Goal: Transaction & Acquisition: Purchase product/service

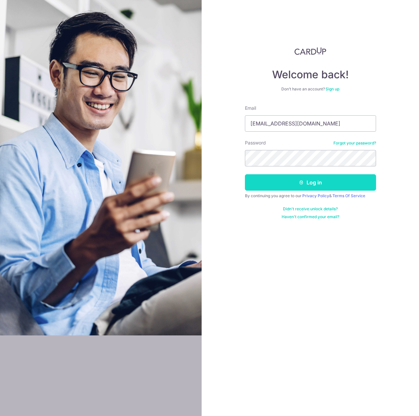
click at [299, 183] on icon "submit" at bounding box center [301, 182] width 5 height 5
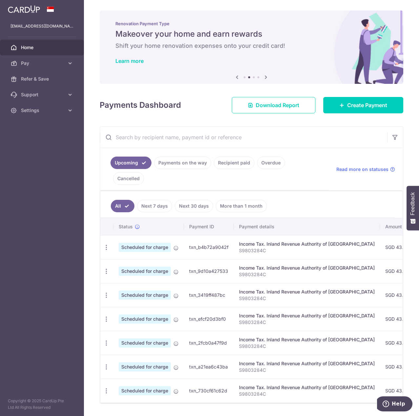
click at [177, 115] on div "× Pause Schedule Pause all future payments in this series Pause just this one p…" at bounding box center [251, 208] width 335 height 416
click at [357, 107] on span "Create Payment" at bounding box center [367, 105] width 40 height 8
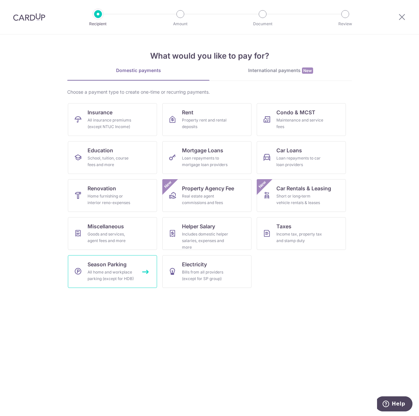
click at [121, 276] on div "All home and workplace parking (except for HDB)" at bounding box center [110, 275] width 47 height 13
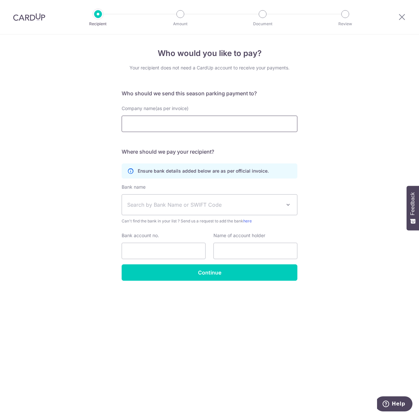
click at [167, 121] on input "Company name(as per invoice)" at bounding box center [210, 124] width 176 height 16
click at [317, 97] on div "Who would you like to pay? Your recipient does not need a CardUp account to rec…" at bounding box center [209, 225] width 419 height 382
click at [340, 172] on div "Who would you like to pay? Your recipient does not need a CardUp account to rec…" at bounding box center [209, 225] width 419 height 382
click at [346, 105] on div "Who would you like to pay? Your recipient does not need a CardUp account to rec…" at bounding box center [209, 225] width 419 height 382
click at [345, 116] on div "Who would you like to pay? Your recipient does not need a CardUp account to rec…" at bounding box center [209, 225] width 419 height 382
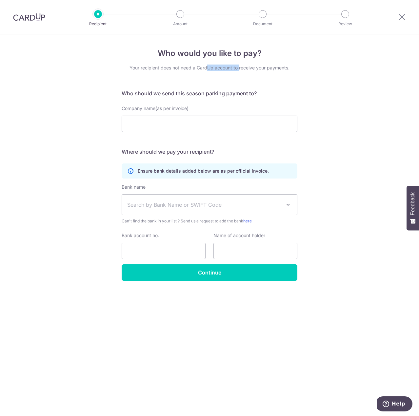
drag, startPoint x: 206, startPoint y: 64, endPoint x: 239, endPoint y: 65, distance: 33.1
click at [239, 65] on div "Who would you like to pay? Your recipient does not need a CardUp account to rec…" at bounding box center [210, 164] width 176 height 233
click at [239, 65] on div "Your recipient does not need a CardUp account to receive your payments." at bounding box center [210, 68] width 176 height 7
drag, startPoint x: 263, startPoint y: 69, endPoint x: 389, endPoint y: 29, distance: 132.5
click at [265, 69] on div "Your recipient does not need a CardUp account to receive your payments." at bounding box center [210, 68] width 176 height 7
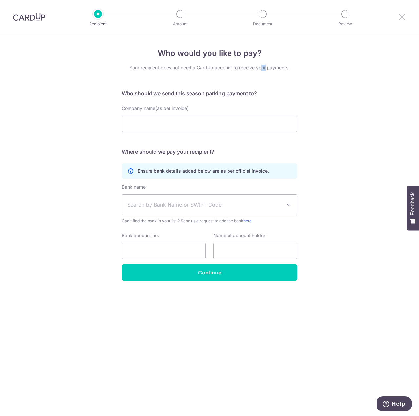
drag, startPoint x: 403, startPoint y: 19, endPoint x: 269, endPoint y: 30, distance: 134.4
click at [403, 19] on icon at bounding box center [402, 17] width 8 height 8
click at [376, 121] on div "Who would you like to pay? Your recipient does not need a CardUp account to rec…" at bounding box center [209, 225] width 419 height 382
click at [312, 149] on div "Who would you like to pay? Your recipient does not need a CardUp account to rec…" at bounding box center [209, 225] width 419 height 382
click at [249, 131] on input "Company name(as per invoice)" at bounding box center [210, 124] width 176 height 16
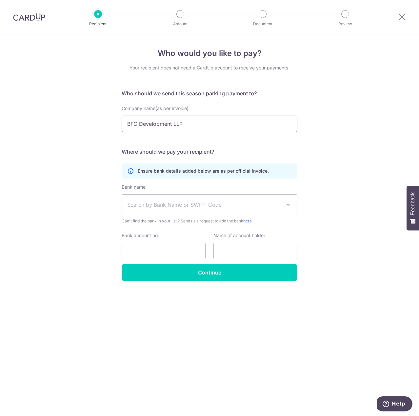
type input "BFC Development LLP"
click at [327, 144] on div "Who would you like to pay? Your recipient does not need a CardUp account to rec…" at bounding box center [209, 225] width 419 height 382
click at [221, 207] on span "Search by Bank Name or SWIFT Code" at bounding box center [204, 205] width 154 height 8
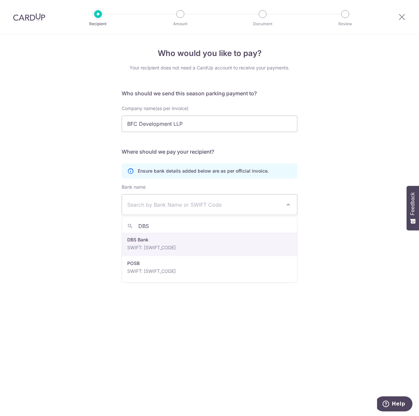
type input "DBS"
select select "6"
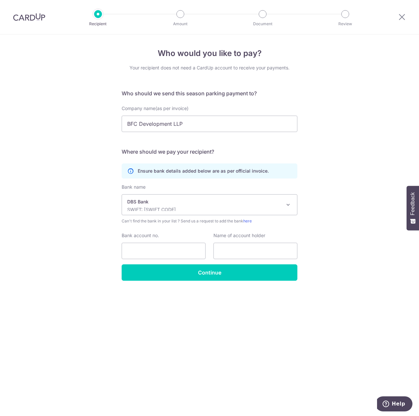
click at [352, 239] on div "Who would you like to pay? Your recipient does not need a CardUp account to rec…" at bounding box center [209, 225] width 419 height 382
click at [167, 253] on input "Bank account no." at bounding box center [164, 251] width 84 height 16
type input "0728344962"
type input "BFC Development LLP"
click at [349, 240] on div "Who would you like to pay? Your recipient does not need a CardUp account to rec…" at bounding box center [209, 225] width 419 height 382
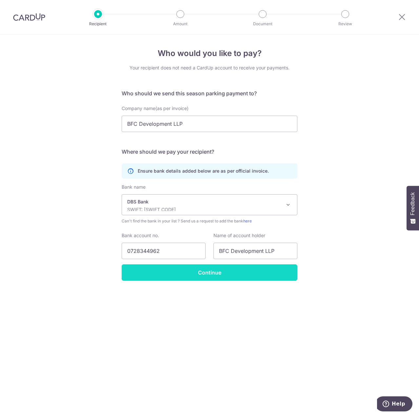
click at [280, 272] on input "Continue" at bounding box center [210, 272] width 176 height 16
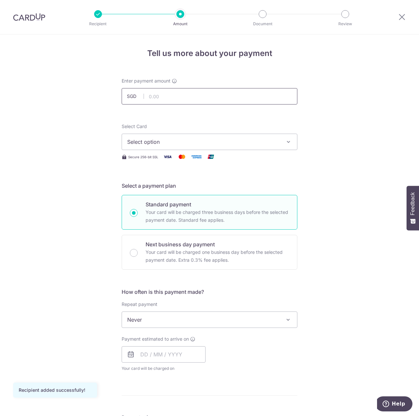
click at [208, 98] on input "text" at bounding box center [210, 96] width 176 height 16
click at [309, 105] on div "Tell us more about your payment Enter payment amount SGD Recipient added succes…" at bounding box center [209, 330] width 419 height 593
click at [174, 91] on input "text" at bounding box center [210, 96] width 176 height 16
type input "1,471.50"
click at [309, 102] on div "Tell us more about your payment Enter payment amount SGD 1,471.50 1471.50 Recip…" at bounding box center [209, 330] width 419 height 593
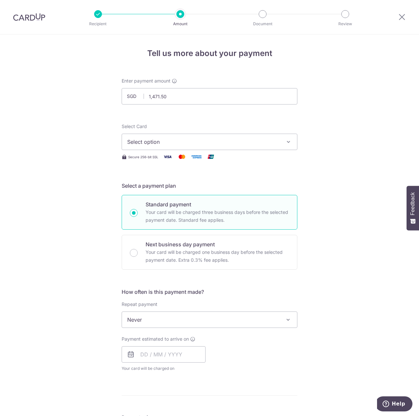
click at [274, 134] on button "Select option" at bounding box center [210, 142] width 176 height 16
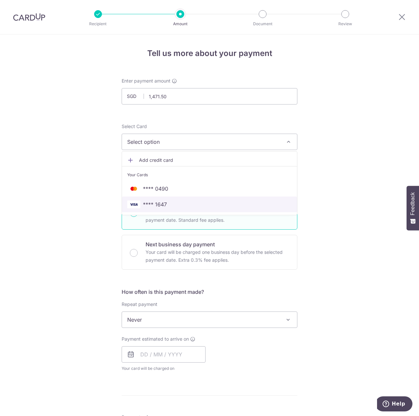
click at [201, 208] on link "**** 1647" at bounding box center [209, 205] width 175 height 16
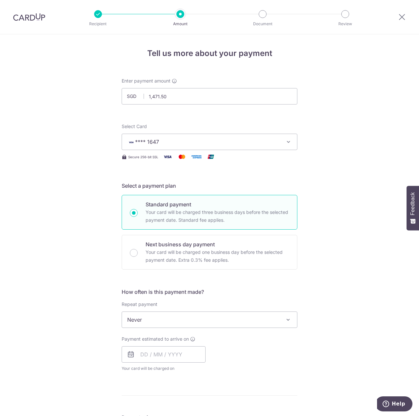
click at [325, 181] on div "Tell us more about your payment Enter payment amount SGD 1,471.50 1471.50 Recip…" at bounding box center [209, 330] width 419 height 593
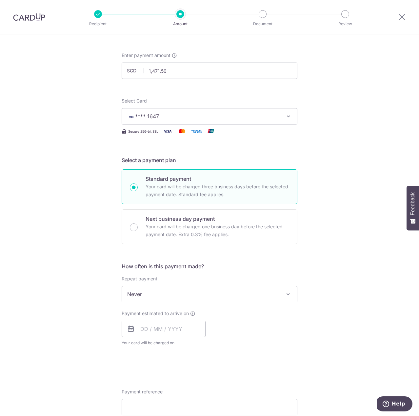
scroll to position [66, 0]
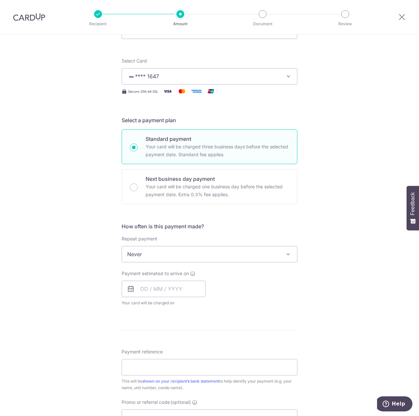
click at [317, 188] on div "Tell us more about your payment Enter payment amount SGD 1,471.50 1471.50 Recip…" at bounding box center [209, 265] width 419 height 593
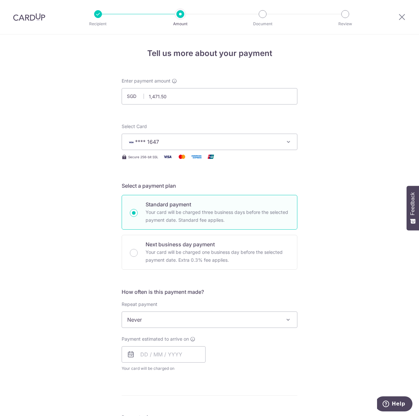
scroll to position [33, 0]
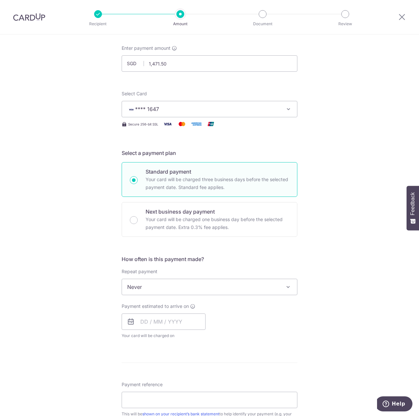
click at [344, 199] on div "Tell us more about your payment Enter payment amount SGD 1,471.50 1471.50 Recip…" at bounding box center [209, 298] width 419 height 593
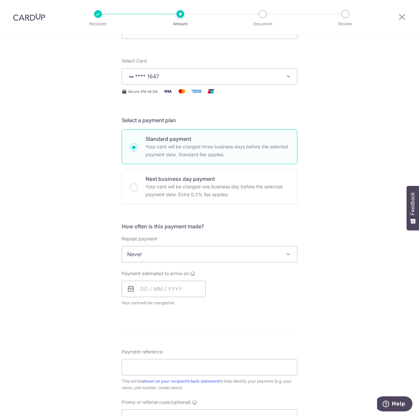
click at [209, 258] on span "Never" at bounding box center [209, 254] width 175 height 16
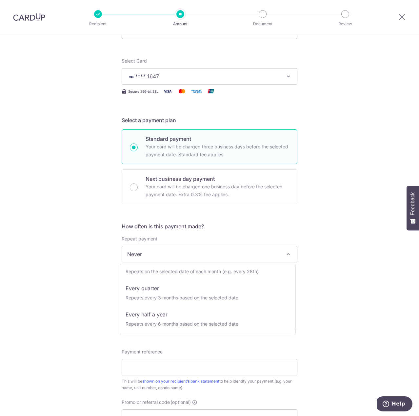
scroll to position [0, 0]
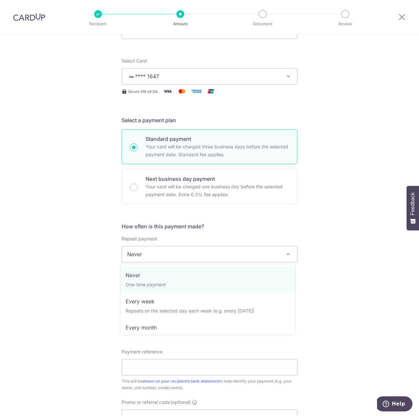
click at [357, 242] on div "Tell us more about your payment Enter payment amount SGD 1,471.50 1471.50 Recip…" at bounding box center [209, 265] width 419 height 593
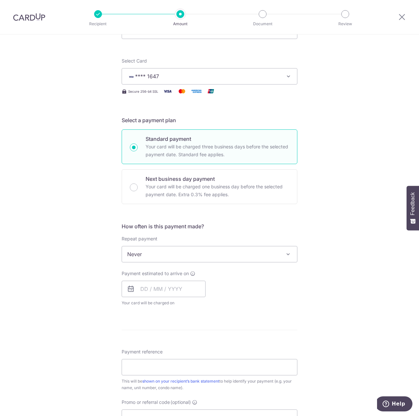
scroll to position [131, 0]
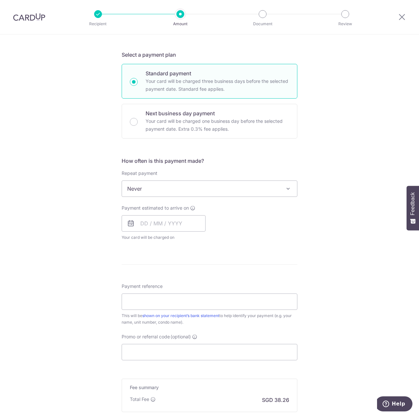
click at [252, 248] on form "Enter payment amount SGD 1,471.50 1471.50 Recipient added successfully! Select …" at bounding box center [210, 206] width 176 height 519
drag, startPoint x: 153, startPoint y: 221, endPoint x: 145, endPoint y: 222, distance: 7.6
click at [150, 222] on input "text" at bounding box center [164, 223] width 84 height 16
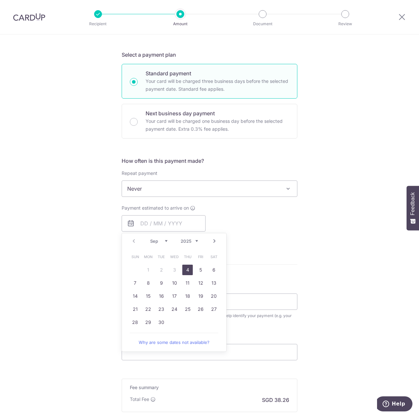
click at [185, 269] on link "4" at bounding box center [187, 270] width 10 height 10
type input "[DATE]"
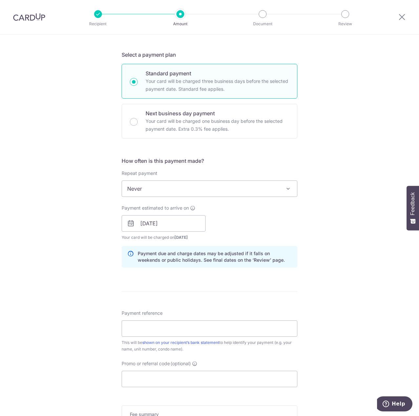
click at [304, 221] on div "Tell us more about your payment Enter payment amount SGD 1,471.50 1471.50 Recip…" at bounding box center [209, 213] width 419 height 620
drag, startPoint x: 203, startPoint y: 255, endPoint x: 234, endPoint y: 255, distance: 30.5
click at [234, 255] on p "Payment due and charge dates may be adjusted if it falls on weekends or public …" at bounding box center [215, 256] width 154 height 13
click at [238, 257] on p "Payment due and charge dates may be adjusted if it falls on weekends or public …" at bounding box center [215, 256] width 154 height 13
drag, startPoint x: 203, startPoint y: 260, endPoint x: 158, endPoint y: 256, distance: 45.1
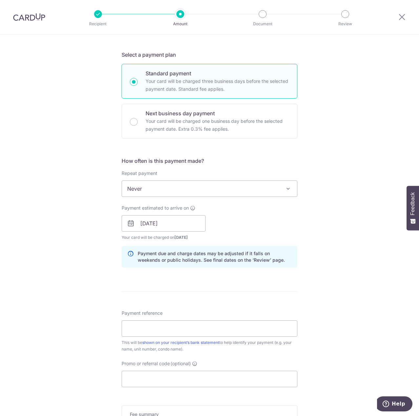
click at [201, 260] on p "Payment due and charge dates may be adjusted if it falls on weekends or public …" at bounding box center [215, 256] width 154 height 13
drag, startPoint x: 148, startPoint y: 255, endPoint x: 136, endPoint y: 258, distance: 12.7
click at [148, 255] on p "Payment due and charge dates may be adjusted if it falls on weekends or public …" at bounding box center [215, 256] width 154 height 13
drag, startPoint x: 136, startPoint y: 258, endPoint x: 163, endPoint y: 259, distance: 26.6
click at [163, 259] on p "Payment due and charge dates may be adjusted if it falls on weekends or public …" at bounding box center [215, 256] width 154 height 13
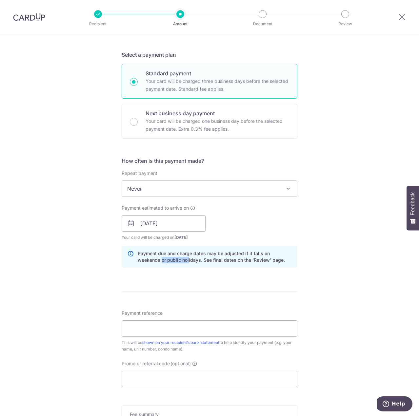
click at [163, 259] on p "Payment due and charge dates may be adjusted if it falls on weekends or public …" at bounding box center [215, 256] width 154 height 13
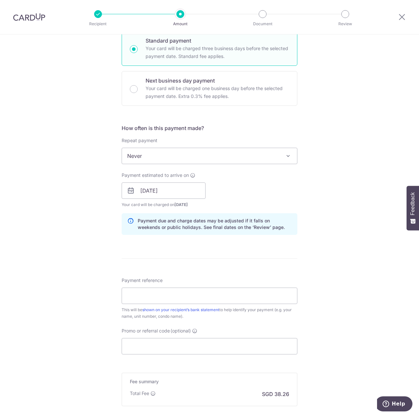
click at [320, 259] on div "Tell us more about your payment Enter payment amount SGD 1,471.50 1471.50 Recip…" at bounding box center [209, 181] width 419 height 620
click at [176, 192] on input "[DATE]" at bounding box center [164, 191] width 84 height 16
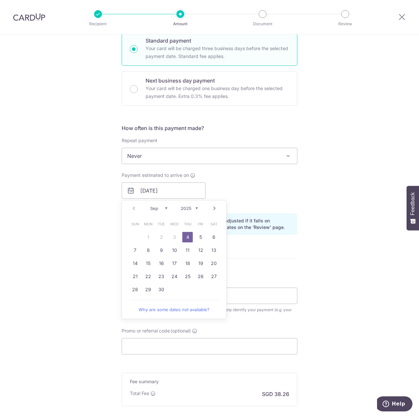
click at [319, 198] on div "Tell us more about your payment Enter payment amount SGD 1,471.50 1471.50 Recip…" at bounding box center [209, 181] width 419 height 620
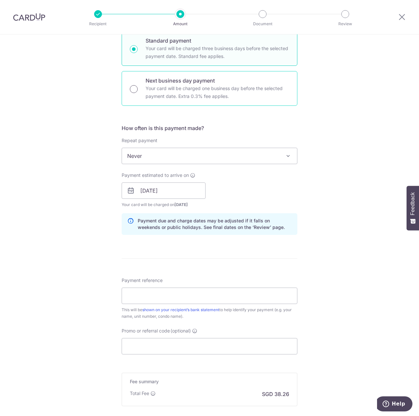
click at [132, 89] on input "Next business day payment Your card will be charged one business day before the…" at bounding box center [134, 89] width 8 height 8
radio input "true"
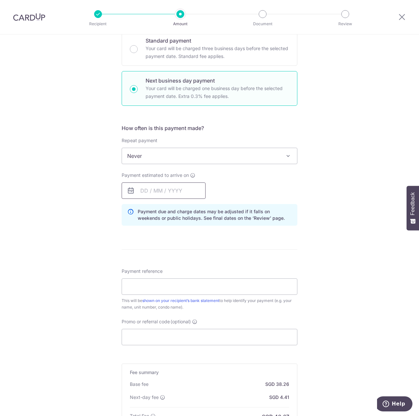
click at [164, 195] on input "text" at bounding box center [164, 191] width 84 height 16
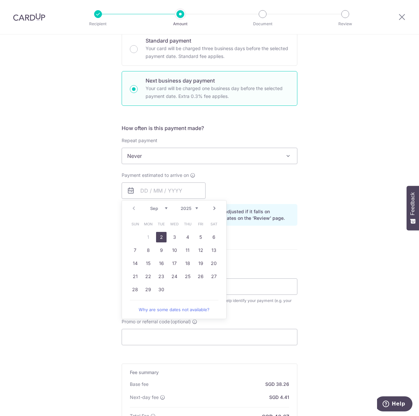
click at [158, 238] on link "2" at bounding box center [161, 237] width 10 height 10
type input "[DATE]"
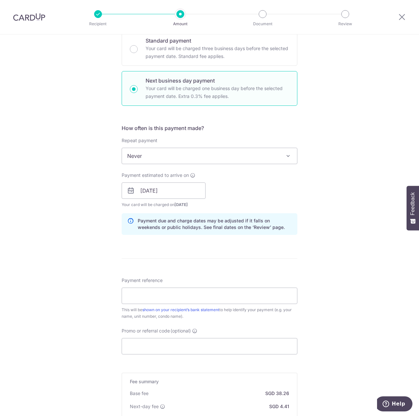
click at [342, 197] on div "Tell us more about your payment Enter payment amount SGD 1,471.50 1471.50 Recip…" at bounding box center [209, 196] width 419 height 651
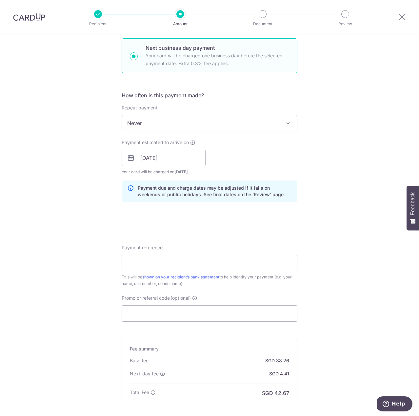
scroll to position [229, 0]
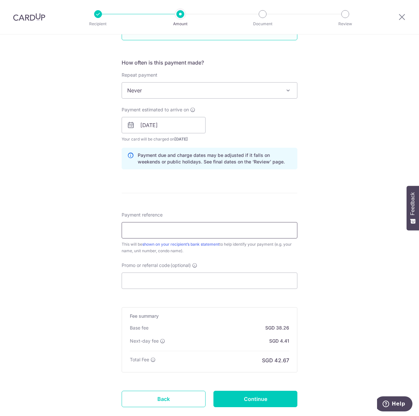
click at [190, 231] on input "Payment reference" at bounding box center [210, 230] width 176 height 16
click at [221, 285] on input "Promo or referral code (optional)" at bounding box center [210, 281] width 176 height 16
click at [255, 280] on input "Promo or referral code (optional)" at bounding box center [210, 281] width 176 height 16
click at [327, 112] on div "Tell us more about your payment Enter payment amount SGD 1,471.50 1471.50 Recip…" at bounding box center [209, 130] width 419 height 651
click at [211, 283] on input "Promo or referral code (optional)" at bounding box center [210, 281] width 176 height 16
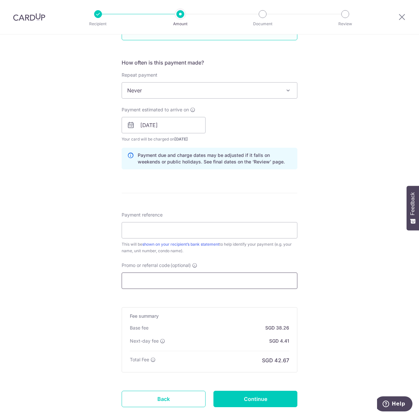
paste input "3HOME25R"
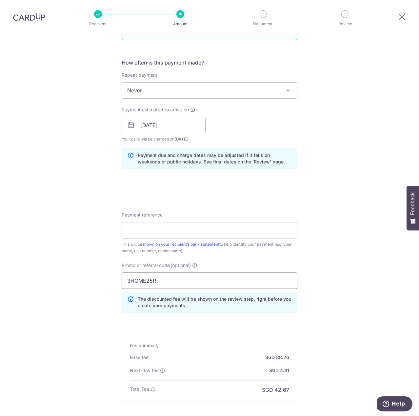
type input "3HOME25R"
click at [342, 197] on div "Tell us more about your payment Enter payment amount SGD 1,471.50 1471.50 Recip…" at bounding box center [209, 145] width 419 height 681
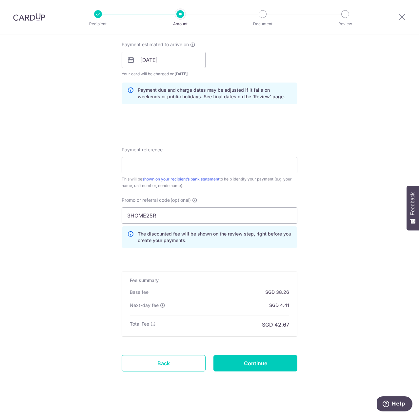
scroll to position [299, 0]
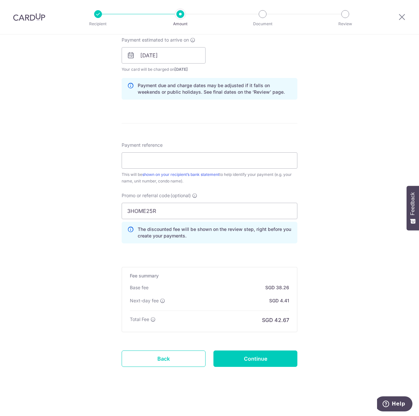
click at [334, 227] on div "Tell us more about your payment Enter payment amount SGD 1,471.50 1471.50 Recip…" at bounding box center [209, 75] width 419 height 681
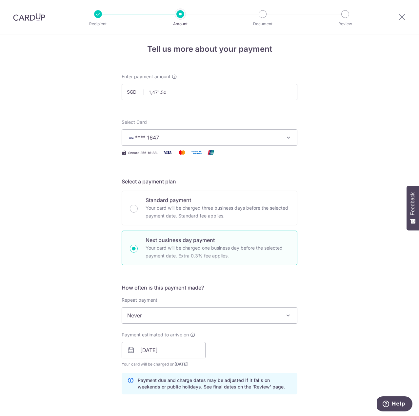
scroll to position [37, 0]
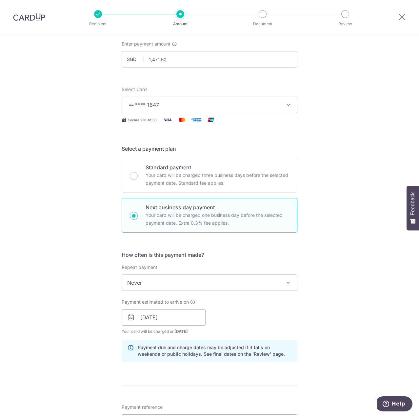
click at [198, 280] on span "Never" at bounding box center [209, 283] width 175 height 16
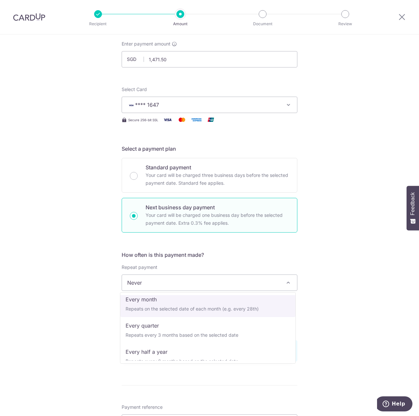
scroll to position [66, 0]
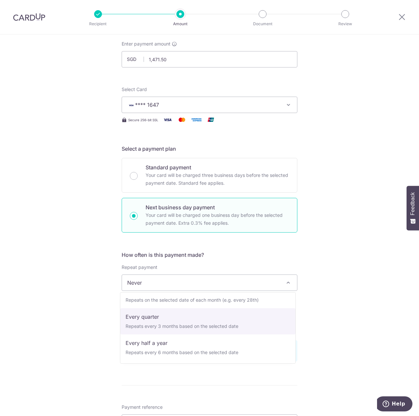
select select "4"
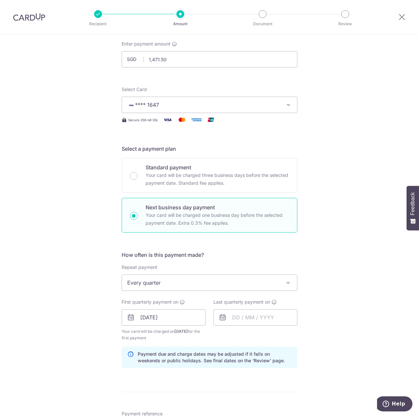
click at [359, 247] on div "Tell us more about your payment Enter payment amount SGD 1,471.50 1471.50 Recip…" at bounding box center [209, 341] width 419 height 688
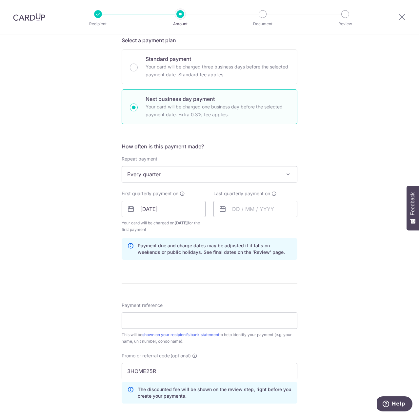
scroll to position [168, 0]
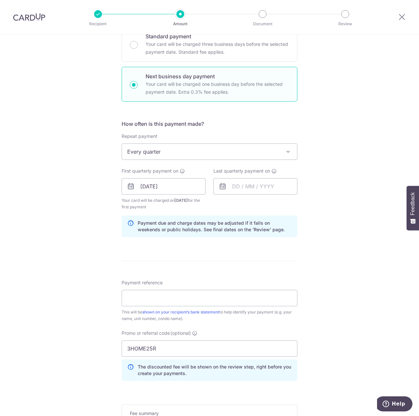
click at [359, 247] on div "Tell us more about your payment Enter payment amount SGD 1,471.50 1471.50 Recip…" at bounding box center [209, 210] width 419 height 688
click at [186, 185] on input "[DATE]" at bounding box center [164, 186] width 84 height 16
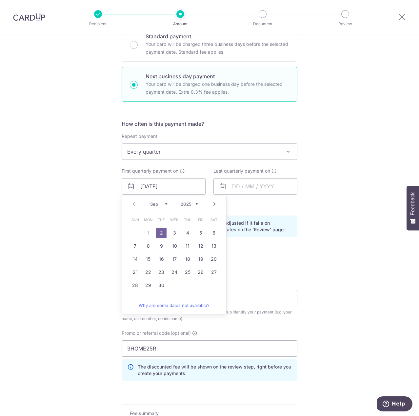
click at [370, 142] on div "Tell us more about your payment Enter payment amount SGD 1,471.50 1471.50 Recip…" at bounding box center [209, 210] width 419 height 688
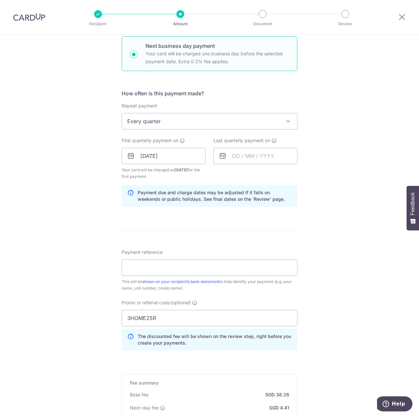
scroll to position [103, 0]
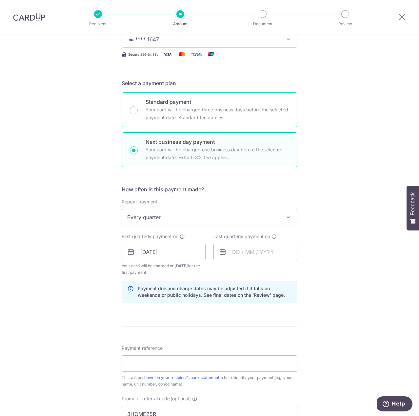
click at [196, 114] on p "Your card will be charged three business days before the selected payment date.…" at bounding box center [218, 114] width 144 height 16
click at [138, 114] on input "Standard payment Your card will be charged three business days before the selec…" at bounding box center [134, 111] width 8 height 8
radio input "true"
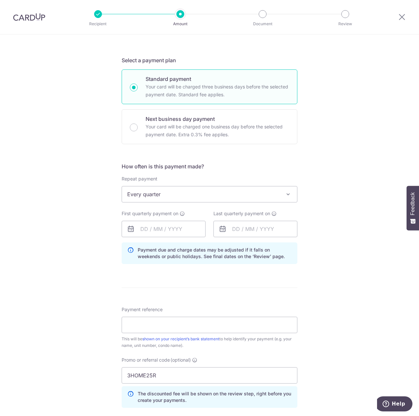
scroll to position [135, 0]
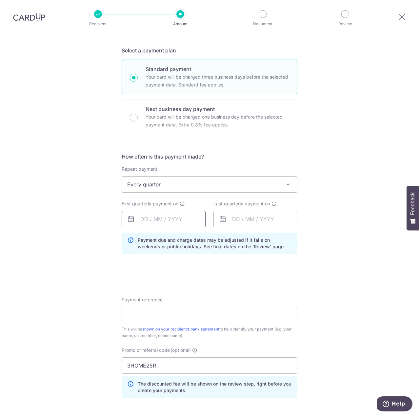
click at [165, 223] on input "text" at bounding box center [164, 219] width 84 height 16
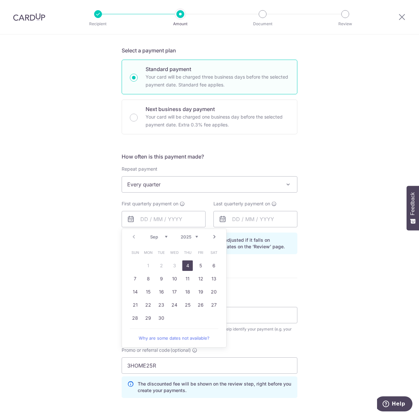
click at [184, 265] on link "4" at bounding box center [187, 266] width 10 height 10
type input "[DATE]"
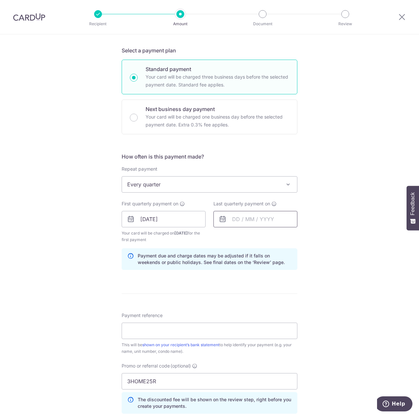
click at [236, 221] on input "text" at bounding box center [255, 219] width 84 height 16
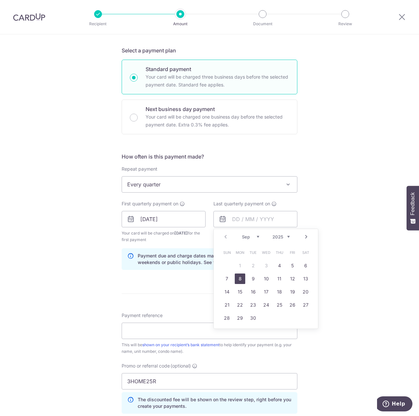
click at [238, 276] on link "8" at bounding box center [240, 279] width 10 height 10
type input "[DATE]"
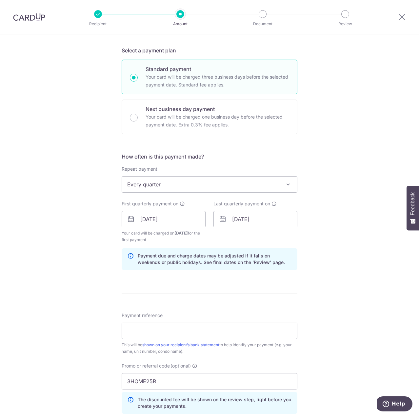
click at [299, 244] on div "Tell us more about your payment Enter payment amount SGD 1,471.50 1471.50 Recip…" at bounding box center [209, 227] width 419 height 656
click at [278, 223] on input "[DATE]" at bounding box center [255, 219] width 84 height 16
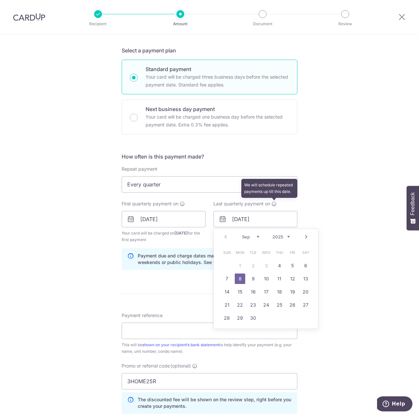
click at [273, 203] on icon at bounding box center [273, 203] width 5 height 5
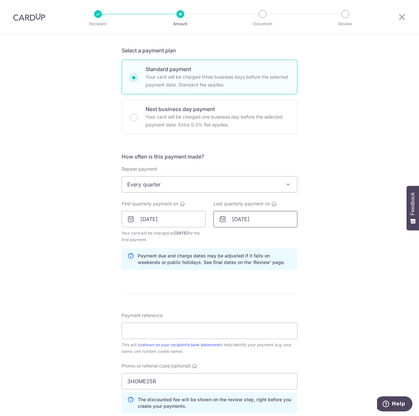
click at [279, 223] on input "[DATE]" at bounding box center [255, 219] width 84 height 16
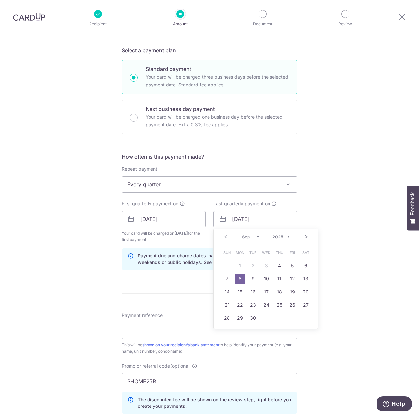
click at [256, 237] on select "Sep Oct Nov Dec" at bounding box center [250, 236] width 17 height 5
click at [357, 230] on div "Tell us more about your payment Enter payment amount SGD 1,471.50 1471.50 Recip…" at bounding box center [209, 227] width 419 height 656
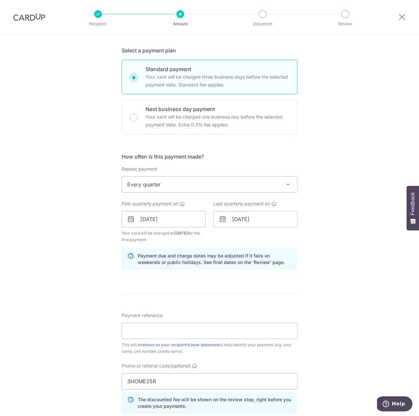
click at [357, 230] on div "Tell us more about your payment Enter payment amount SGD 1,471.50 1471.50 Recip…" at bounding box center [209, 227] width 419 height 656
click at [283, 226] on input "[DATE]" at bounding box center [255, 219] width 84 height 16
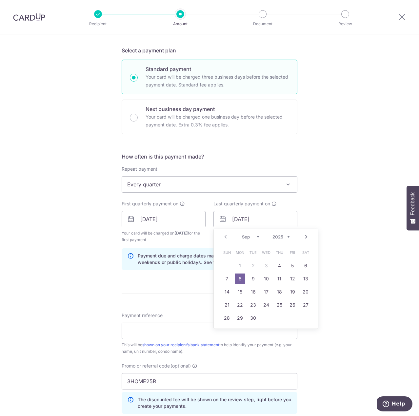
click at [303, 238] on link "Next" at bounding box center [306, 237] width 8 height 8
click at [283, 238] on select "2025 2026 2027 2028 2029 2030 2031 2032 2033 2034 2035" at bounding box center [280, 236] width 17 height 5
drag, startPoint x: 353, startPoint y: 222, endPoint x: 348, endPoint y: 221, distance: 4.6
click at [353, 222] on div "Tell us more about your payment Enter payment amount SGD 1,471.50 1471.50 Recip…" at bounding box center [209, 227] width 419 height 656
